Goal: Task Accomplishment & Management: Complete application form

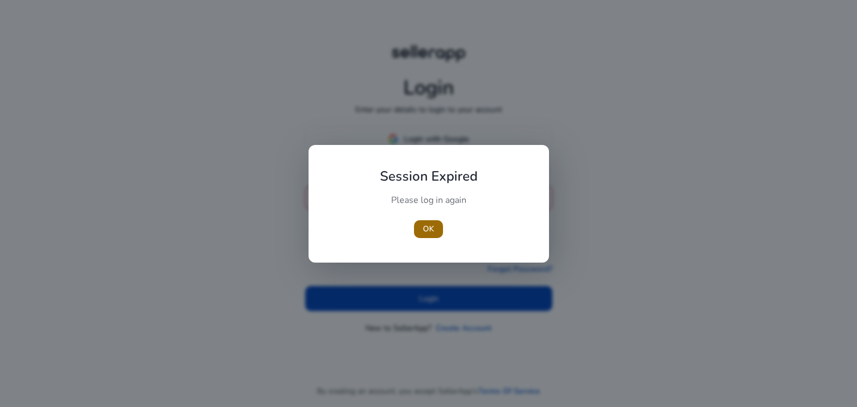
type input "**********"
click at [431, 227] on span "OK" at bounding box center [428, 229] width 11 height 12
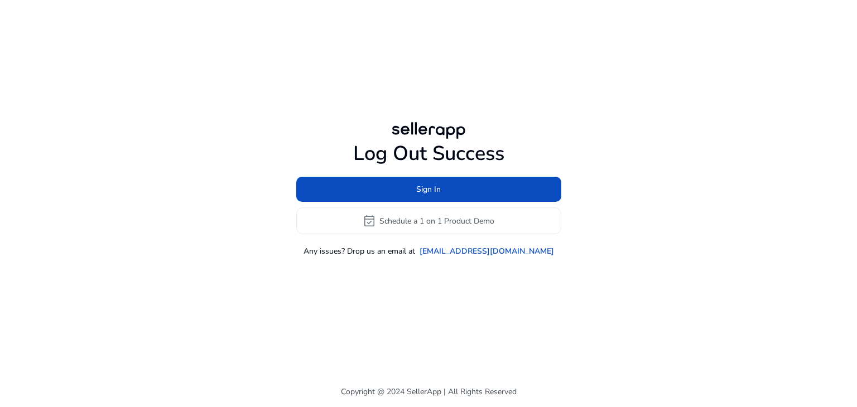
click at [409, 286] on div "Log Out Success Sign In event_available Schedule a 1 on 1 Product Demo Any issu…" at bounding box center [429, 188] width 642 height 377
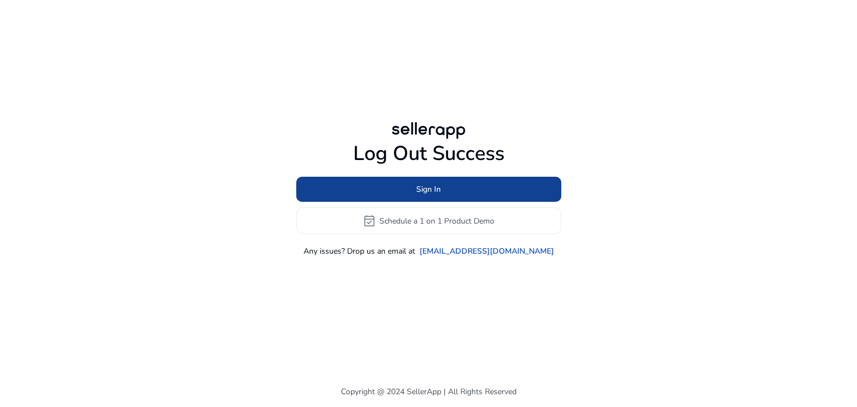
click at [440, 187] on span "Sign In" at bounding box center [428, 190] width 25 height 12
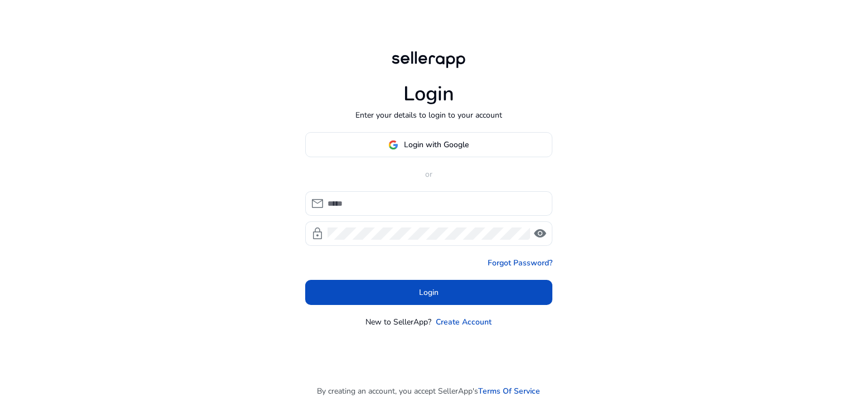
type input "**********"
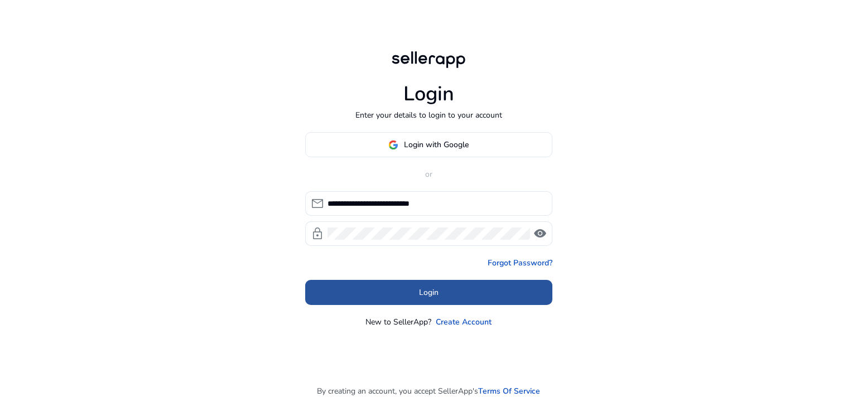
click at [424, 289] on span "Login" at bounding box center [429, 293] width 20 height 12
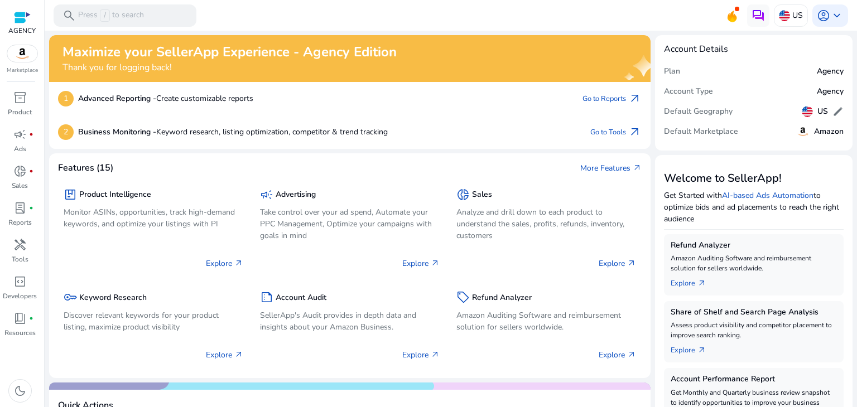
click at [27, 56] on img at bounding box center [22, 53] width 30 height 17
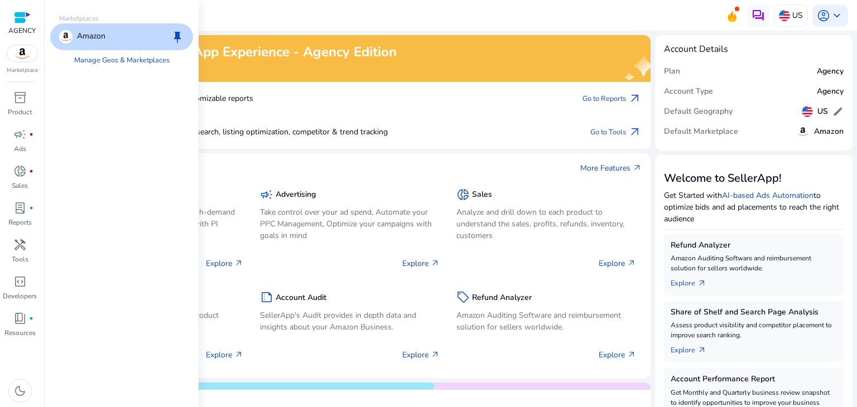
click at [23, 30] on p "AGENCY" at bounding box center [21, 31] width 27 height 10
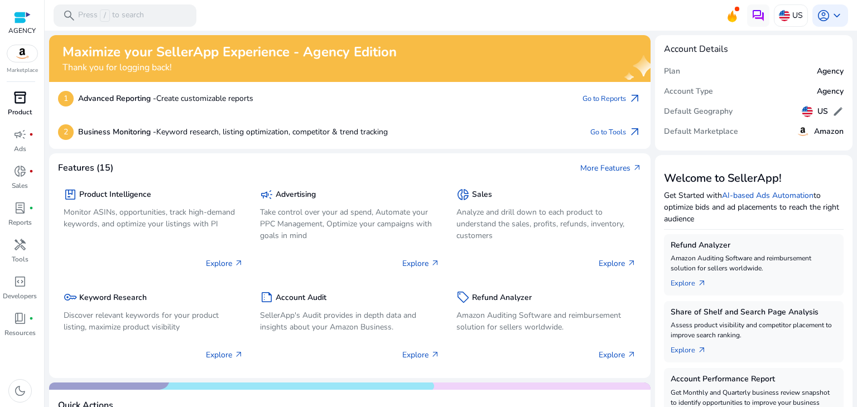
click at [27, 95] on div "inventory_2" at bounding box center [19, 98] width 31 height 18
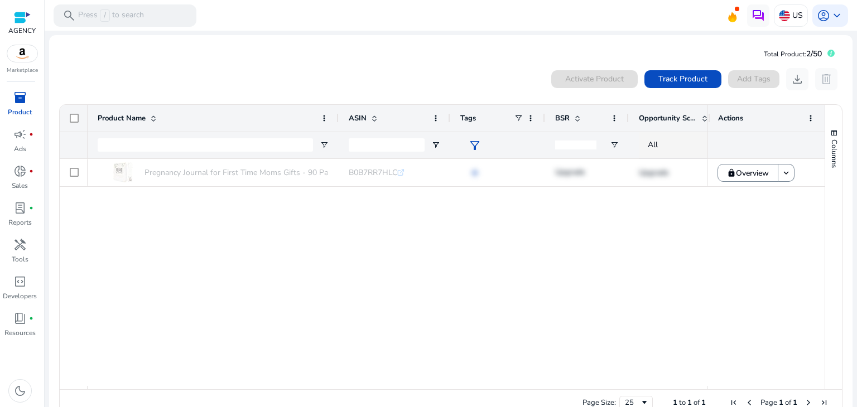
click at [20, 55] on img at bounding box center [22, 53] width 30 height 17
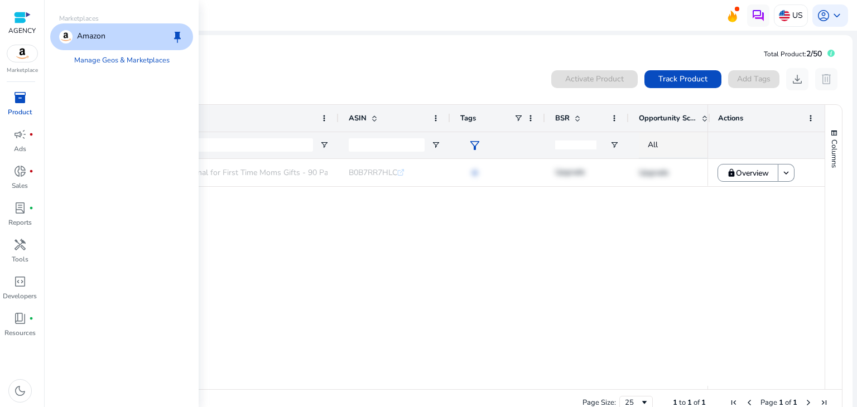
click at [116, 40] on div "Amazon keep" at bounding box center [121, 36] width 143 height 27
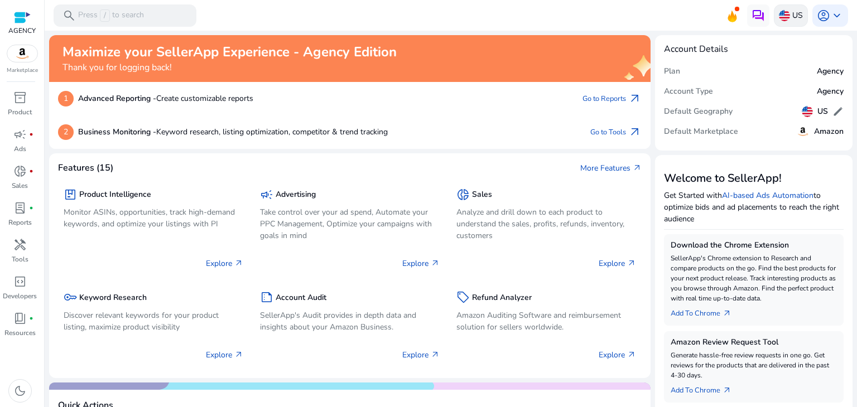
click at [794, 14] on p "US" at bounding box center [798, 16] width 11 height 20
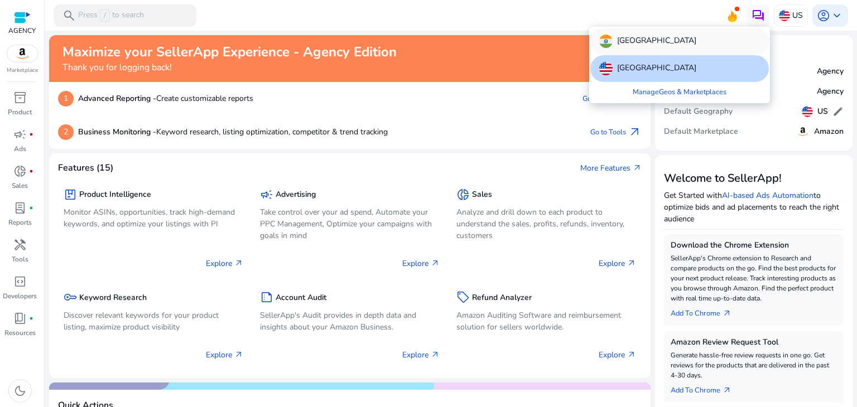
click at [650, 40] on div "[GEOGRAPHIC_DATA]" at bounding box center [680, 41] width 179 height 27
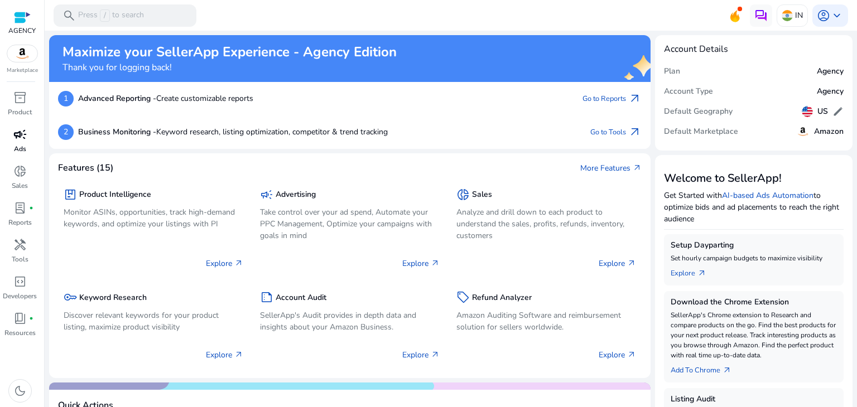
click at [16, 138] on span "campaign" at bounding box center [19, 134] width 13 height 13
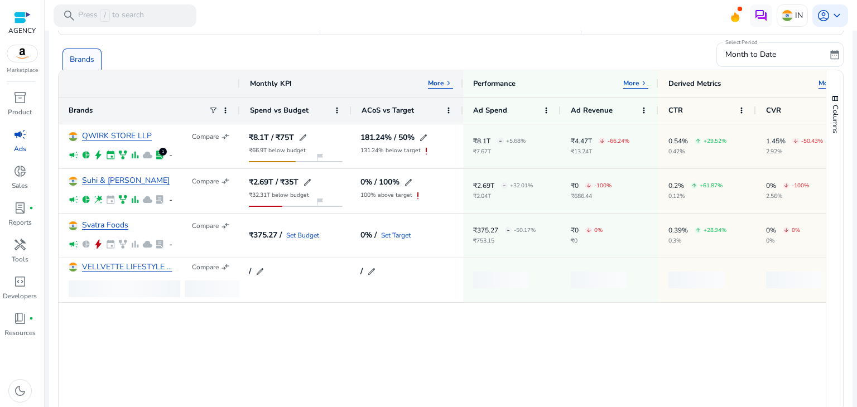
scroll to position [89, 0]
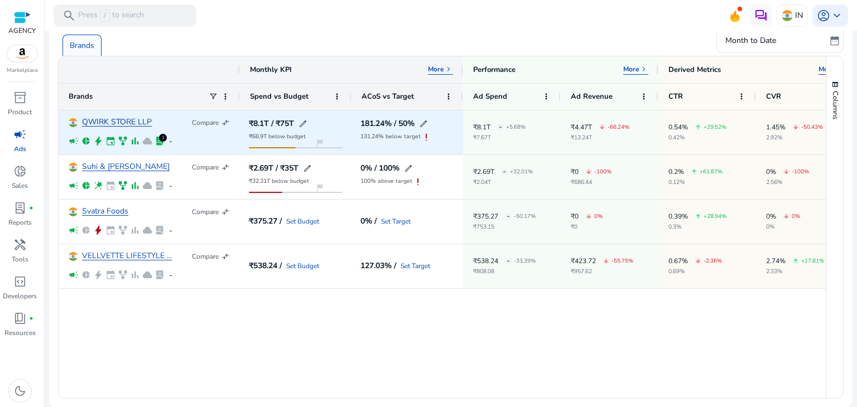
click at [126, 124] on link "QWIRK STORE LLP" at bounding box center [117, 122] width 70 height 8
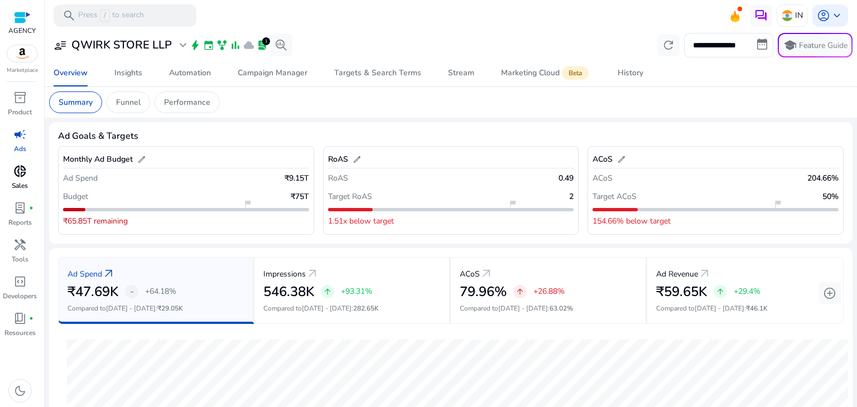
click at [13, 172] on span "donut_small" at bounding box center [19, 171] width 13 height 13
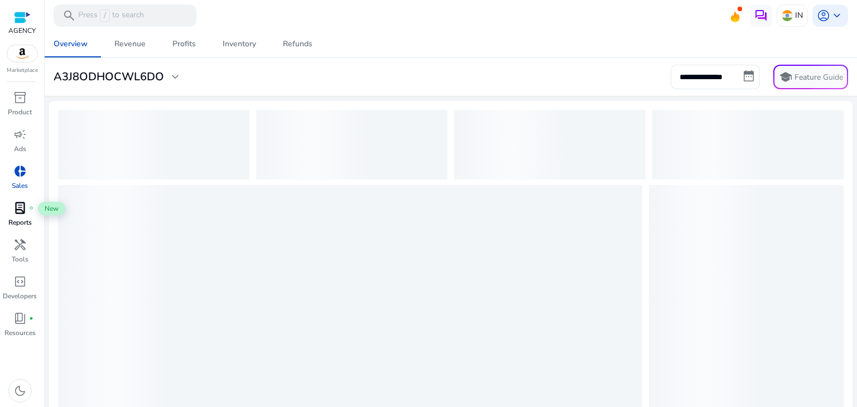
click at [29, 215] on div "lab_profile fiber_manual_record" at bounding box center [19, 208] width 31 height 18
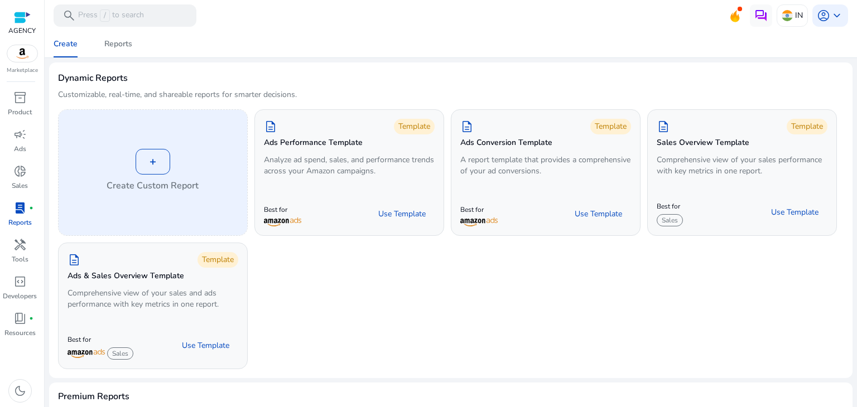
click at [159, 166] on div "+" at bounding box center [153, 162] width 35 height 26
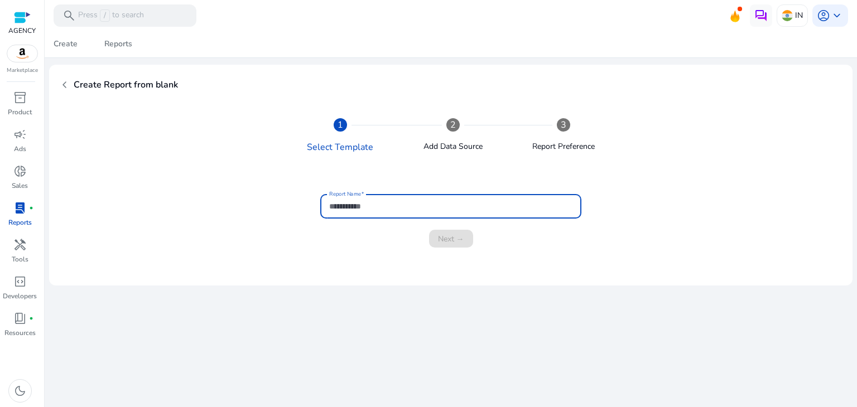
click at [354, 203] on input "Report Name" at bounding box center [450, 206] width 243 height 12
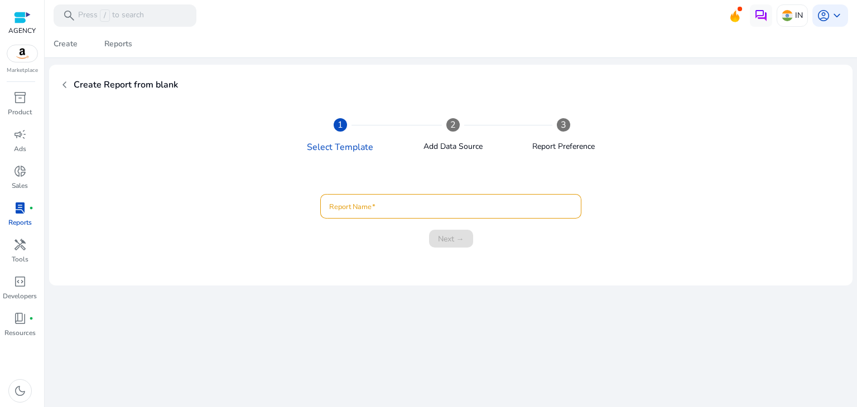
click at [70, 83] on span "chevron_left" at bounding box center [64, 84] width 13 height 13
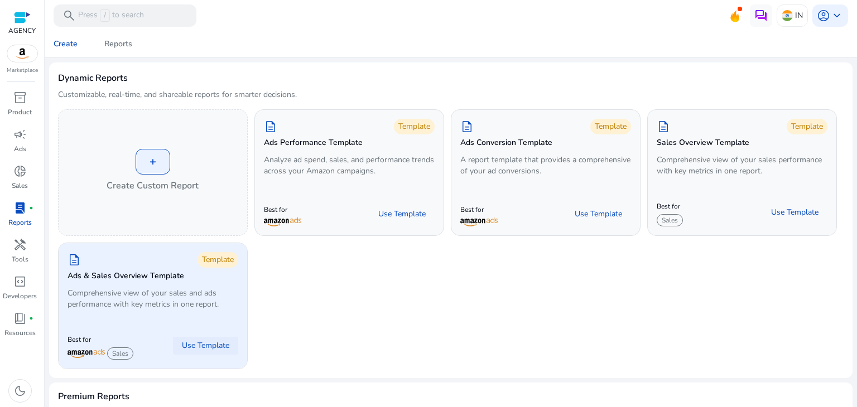
click at [179, 344] on span at bounding box center [205, 346] width 65 height 27
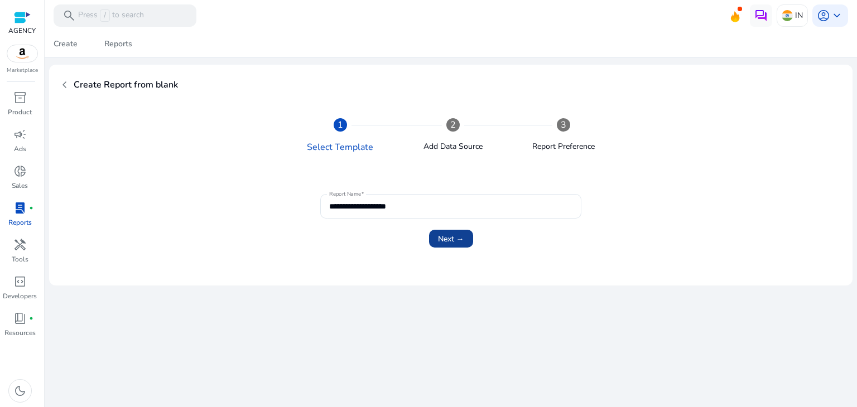
click at [444, 243] on span "Next →" at bounding box center [451, 239] width 26 height 12
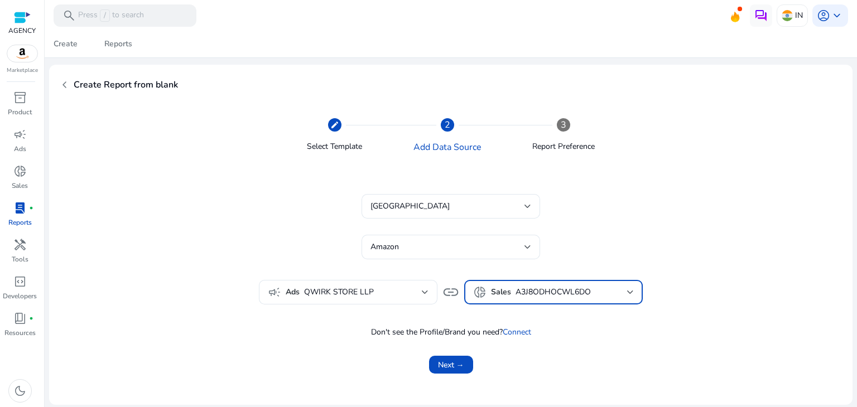
click at [608, 298] on div "A3J8ODHOCWL6DO" at bounding box center [572, 292] width 112 height 12
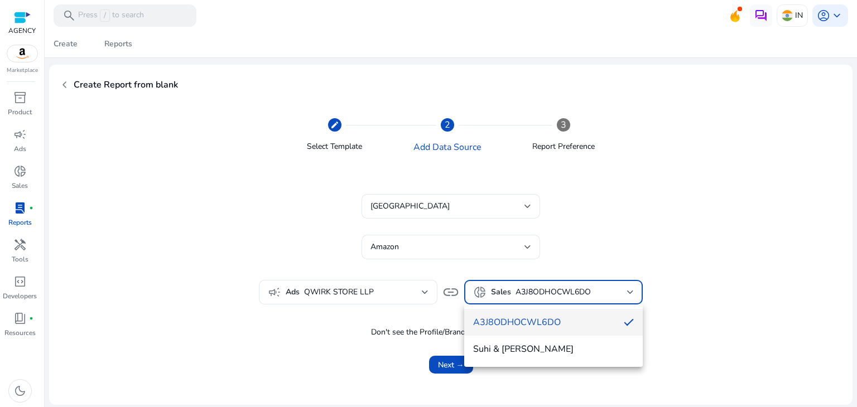
click at [658, 250] on div at bounding box center [428, 203] width 857 height 407
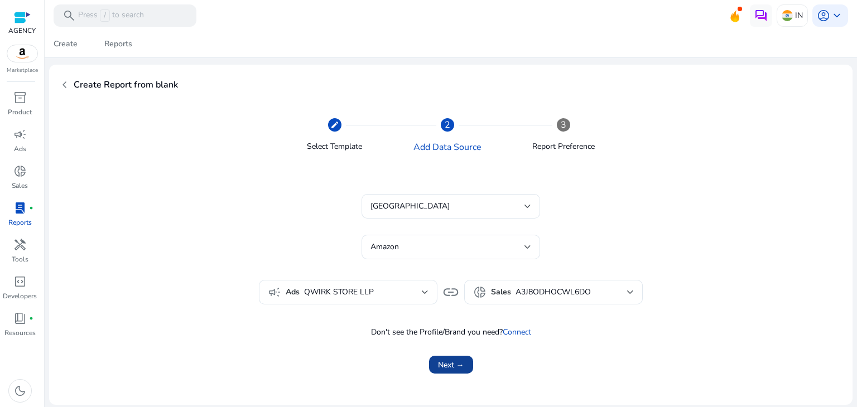
click at [451, 366] on span "Next →" at bounding box center [451, 365] width 26 height 12
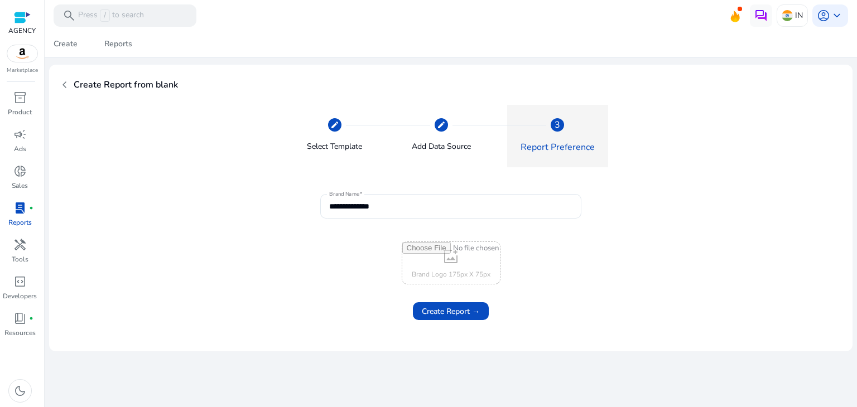
click at [27, 204] on div "lab_profile fiber_manual_record" at bounding box center [19, 208] width 31 height 18
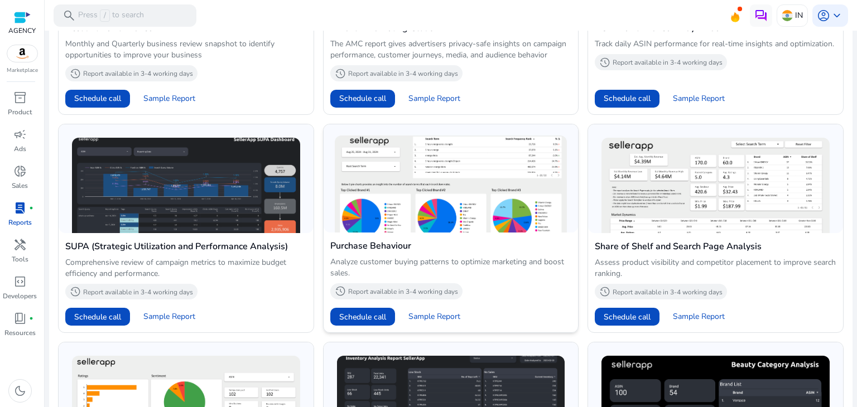
scroll to position [558, 0]
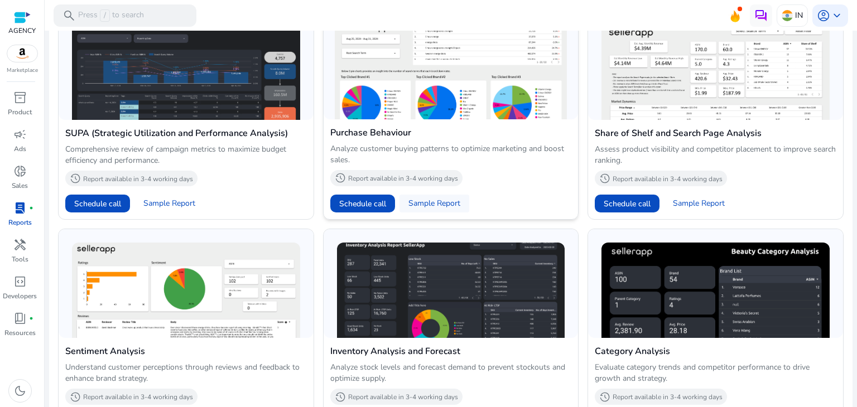
click at [433, 204] on span "Sample Report" at bounding box center [435, 203] width 52 height 11
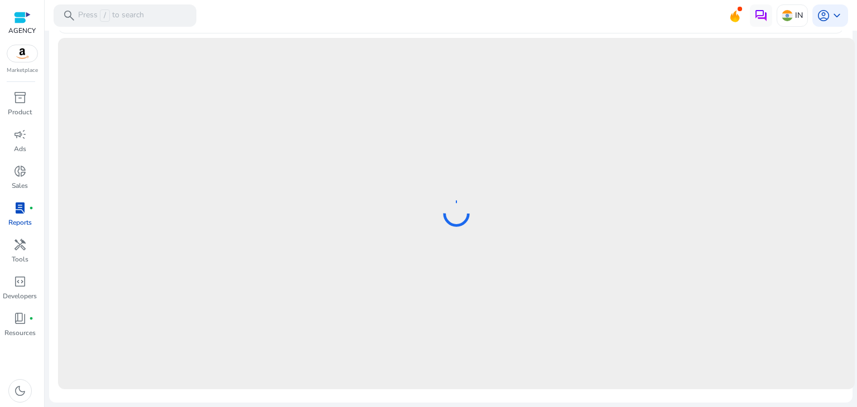
scroll to position [417, 0]
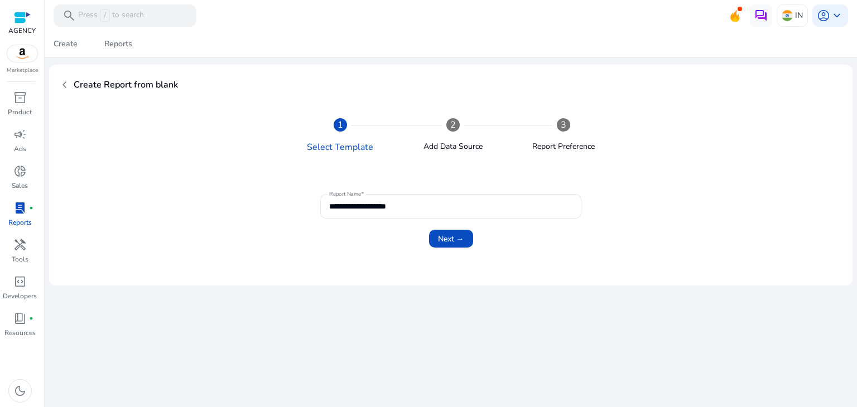
click at [22, 218] on p "Reports" at bounding box center [19, 223] width 23 height 10
